Goal: Information Seeking & Learning: Find specific fact

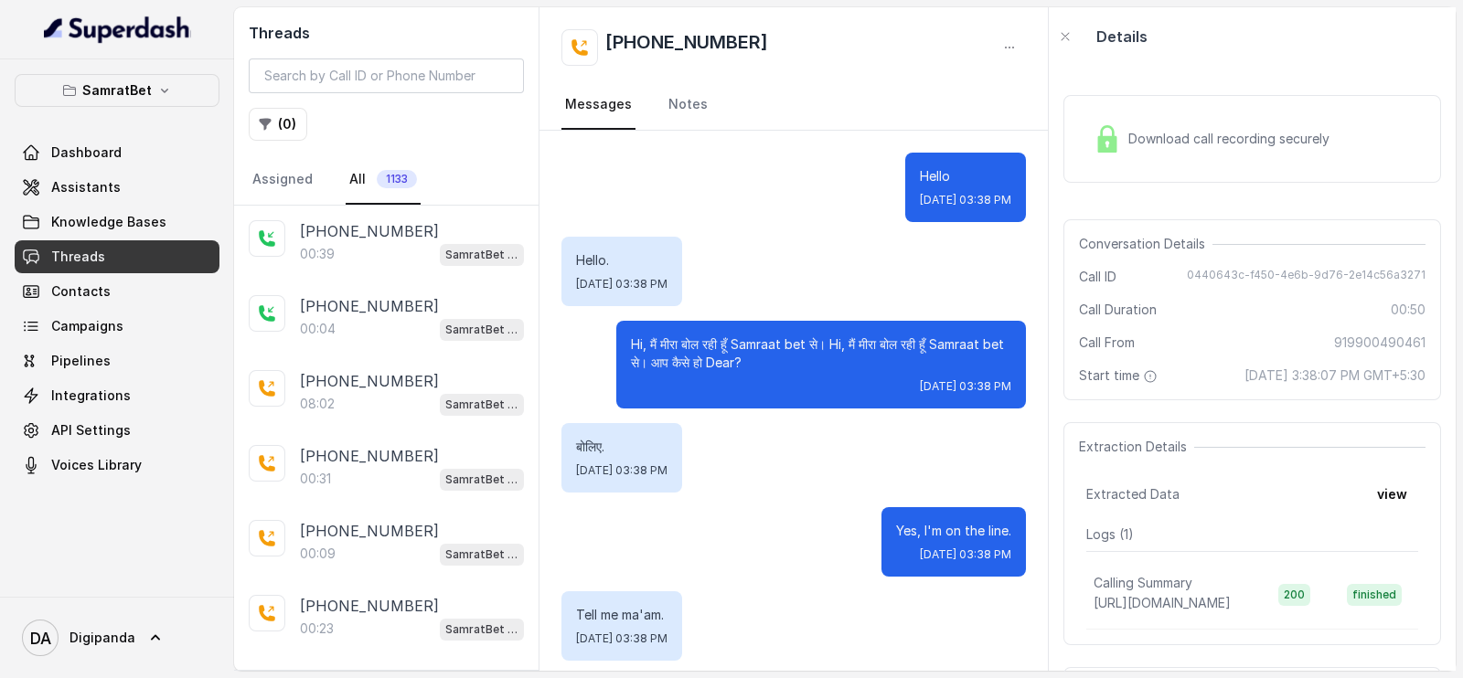
scroll to position [541, 0]
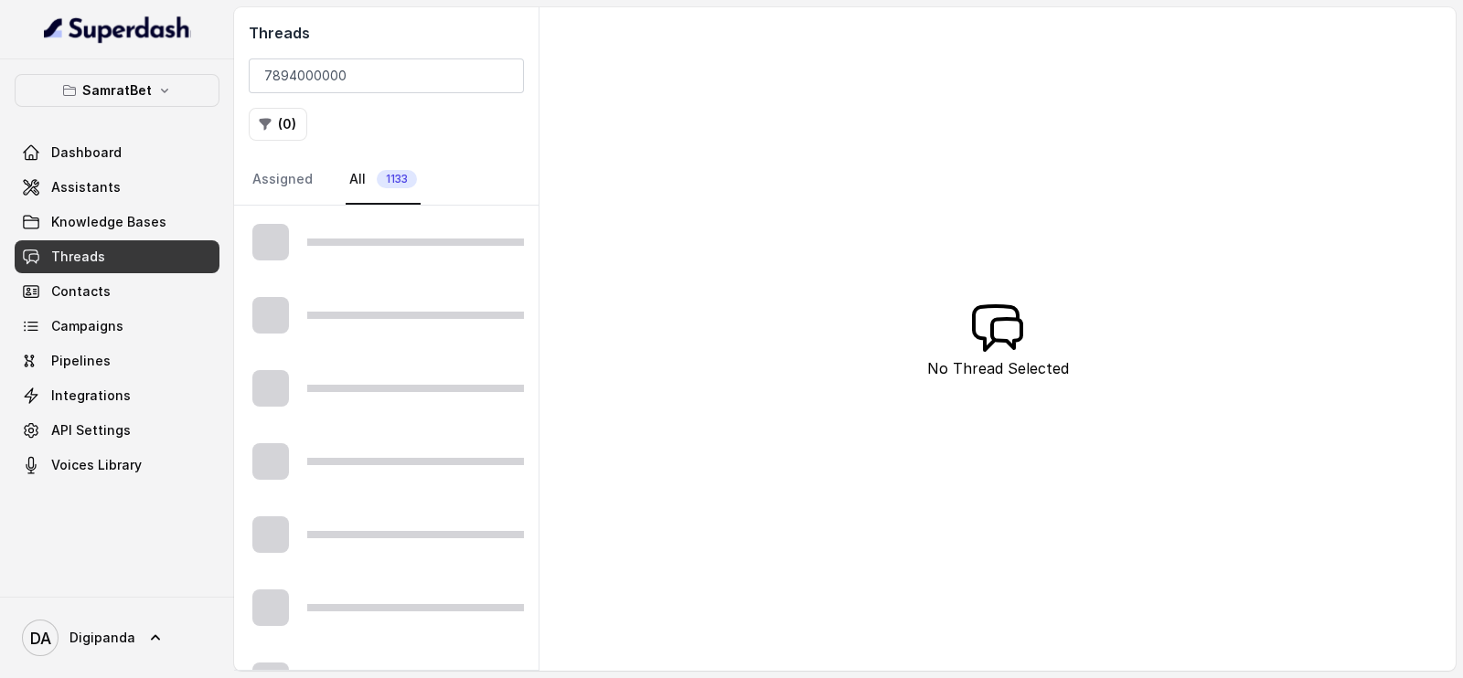
click at [264, 79] on input "7894000000" at bounding box center [386, 76] width 275 height 35
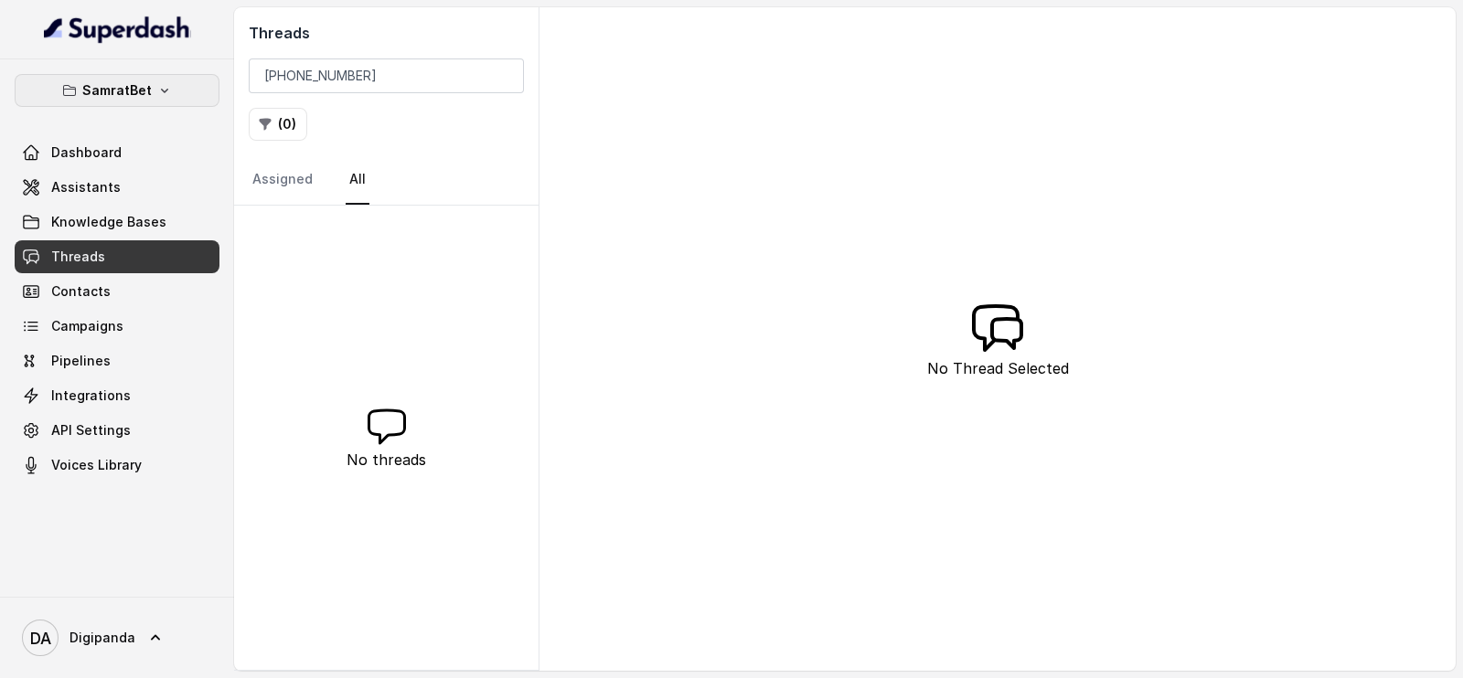
type input "[PHONE_NUMBER]"
click at [191, 86] on button "SamratBet" at bounding box center [117, 90] width 205 height 33
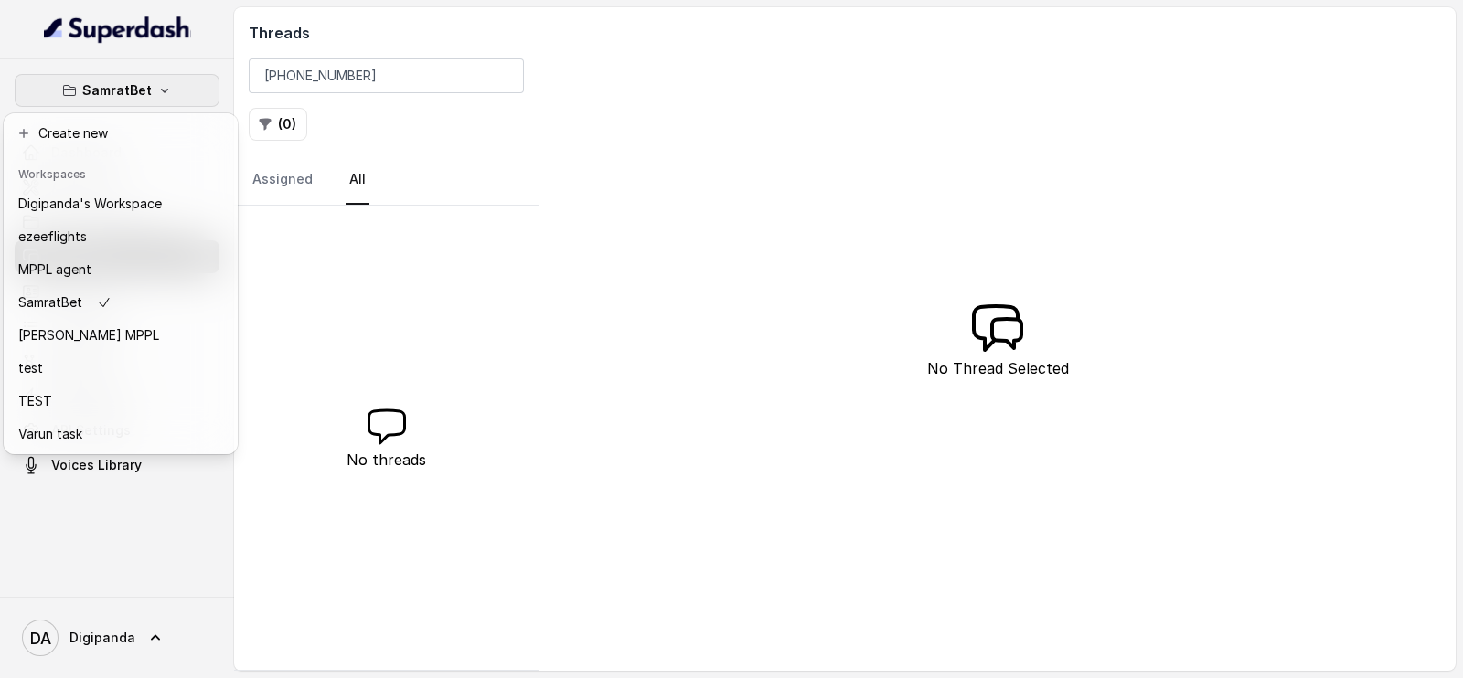
click at [346, 72] on div "SamratBet Dashboard Assistants Knowledge Bases Threads Contacts Campaigns Pipel…" at bounding box center [731, 339] width 1463 height 678
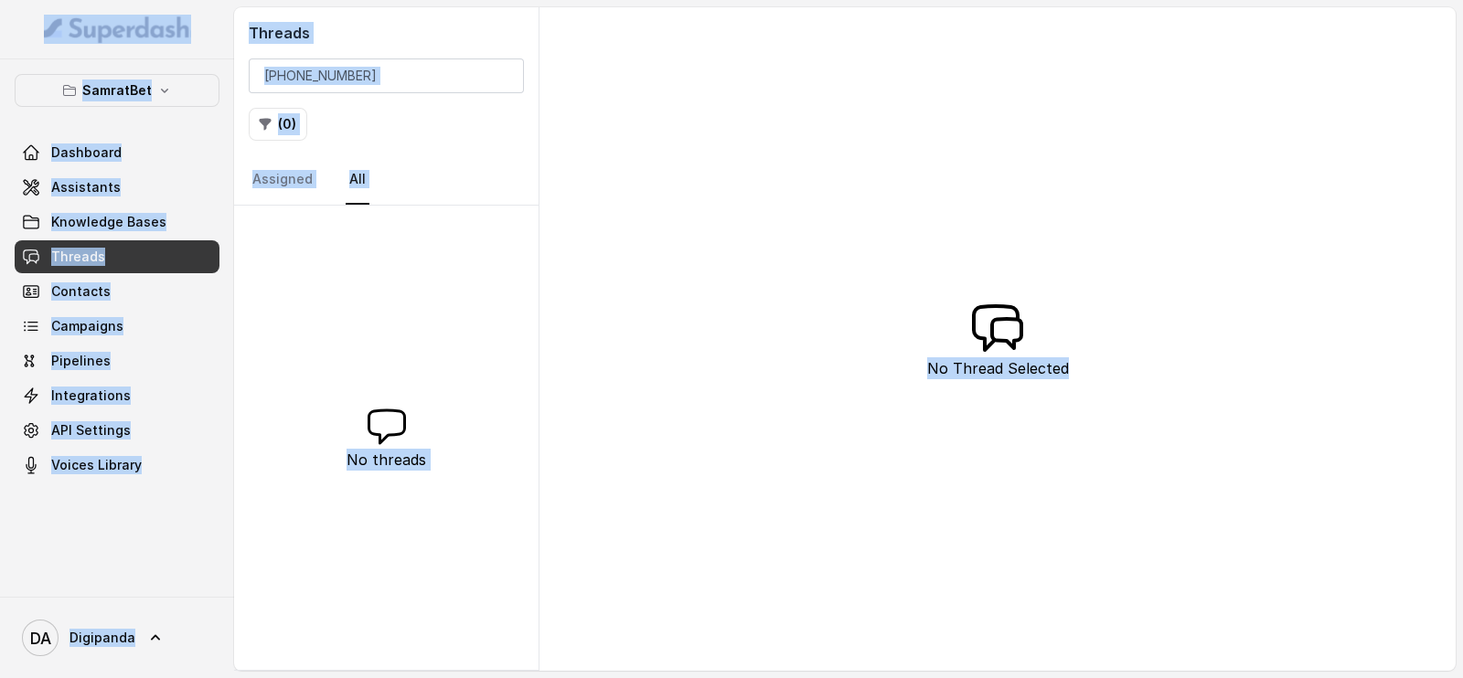
copy body "SamratBet Dashboard Assistants Knowledge Bases Threads Contacts Campaigns Pipel…"
click at [360, 89] on input "[PHONE_NUMBER]" at bounding box center [386, 76] width 275 height 35
